Goal: Task Accomplishment & Management: Use online tool/utility

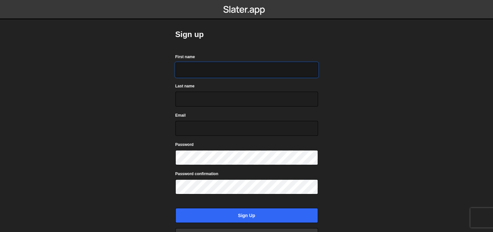
drag, startPoint x: 0, startPoint y: 0, endPoint x: 239, endPoint y: 68, distance: 248.6
click at [239, 68] on input "First name" at bounding box center [246, 69] width 143 height 15
type input "Himeros"
type input "Conseil"
type input "himeros.conseil@gmail.com"
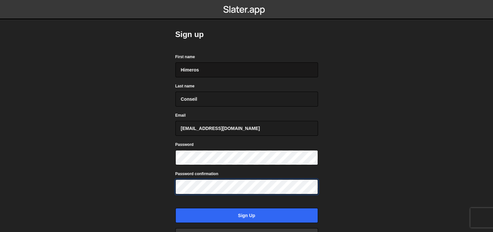
click at [175, 208] on input "Sign up" at bounding box center [246, 215] width 143 height 15
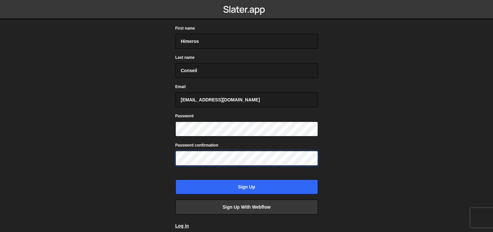
scroll to position [53, 0]
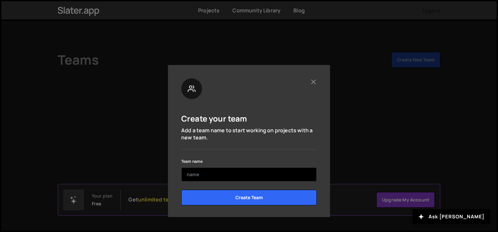
click at [231, 175] on input "text" at bounding box center [249, 174] width 136 height 14
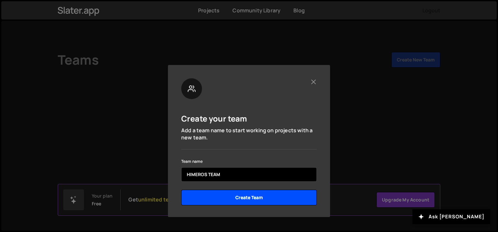
type input "HIMEROS TEAM"
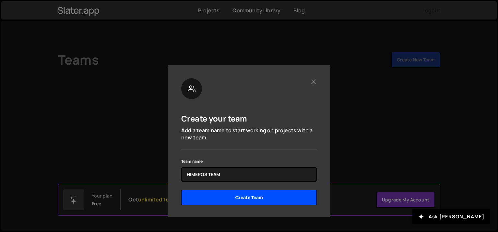
click at [253, 200] on input "Create Team" at bounding box center [249, 197] width 136 height 16
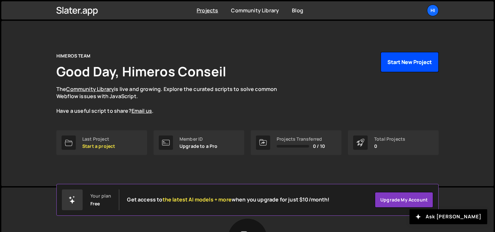
click at [402, 59] on button "Start New Project" at bounding box center [410, 62] width 58 height 20
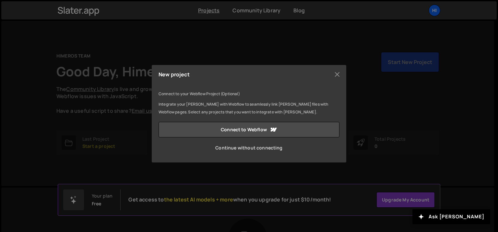
click at [263, 149] on link "Continue without connecting" at bounding box center [249, 148] width 181 height 16
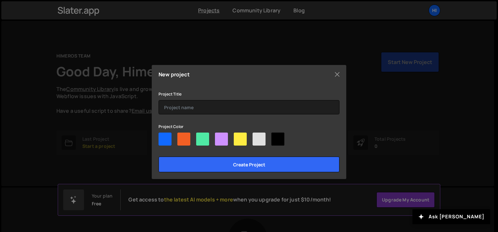
click at [184, 138] on div at bounding box center [183, 138] width 13 height 13
click at [182, 137] on input"] "radio" at bounding box center [179, 134] width 4 height 4
radio input"] "true"
click at [209, 99] on div "Project Title" at bounding box center [249, 102] width 181 height 24
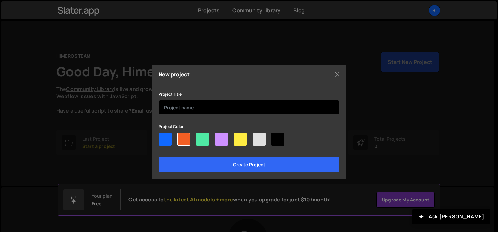
click at [209, 103] on input "text" at bounding box center [249, 107] width 181 height 14
click at [184, 107] on input "Santa MAria" at bounding box center [249, 107] width 181 height 14
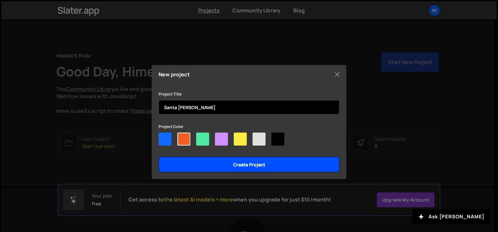
type input "Santa [PERSON_NAME]"
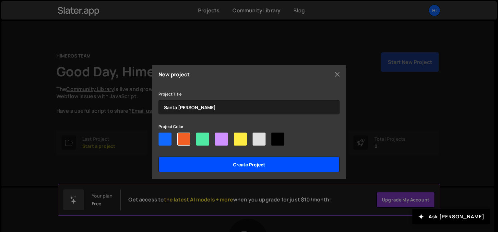
click at [252, 163] on input "Create project" at bounding box center [249, 164] width 181 height 16
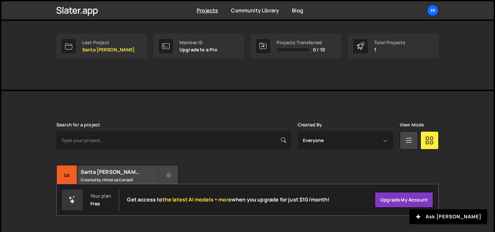
scroll to position [102, 0]
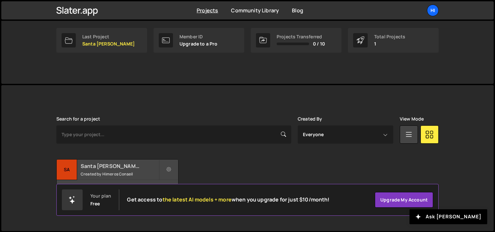
click at [120, 169] on div "Santa [PERSON_NAME] Created by Himeros Conseil" at bounding box center [118, 169] width 122 height 20
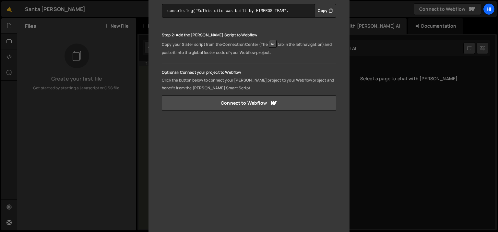
scroll to position [141, 0]
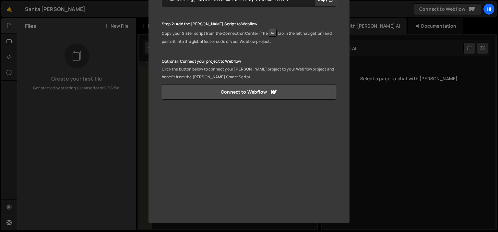
click at [412, 121] on div "🤙 Welcome to the Slater editor Step 1: Create your first file Get started by cr…" at bounding box center [249, 116] width 498 height 232
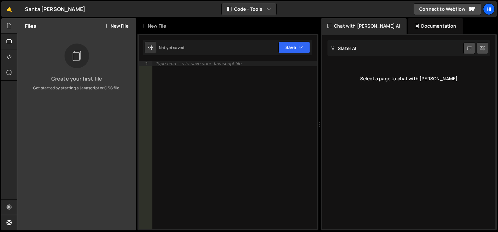
click at [200, 75] on div "Type cmd + s to save your Javascript file." at bounding box center [234, 150] width 165 height 178
paste textarea "</script>"
type textarea "</script>"
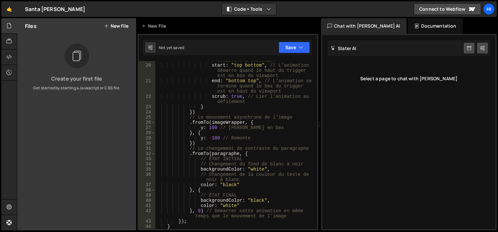
scroll to position [144, 0]
